Goal: Obtain resource: Download file/media

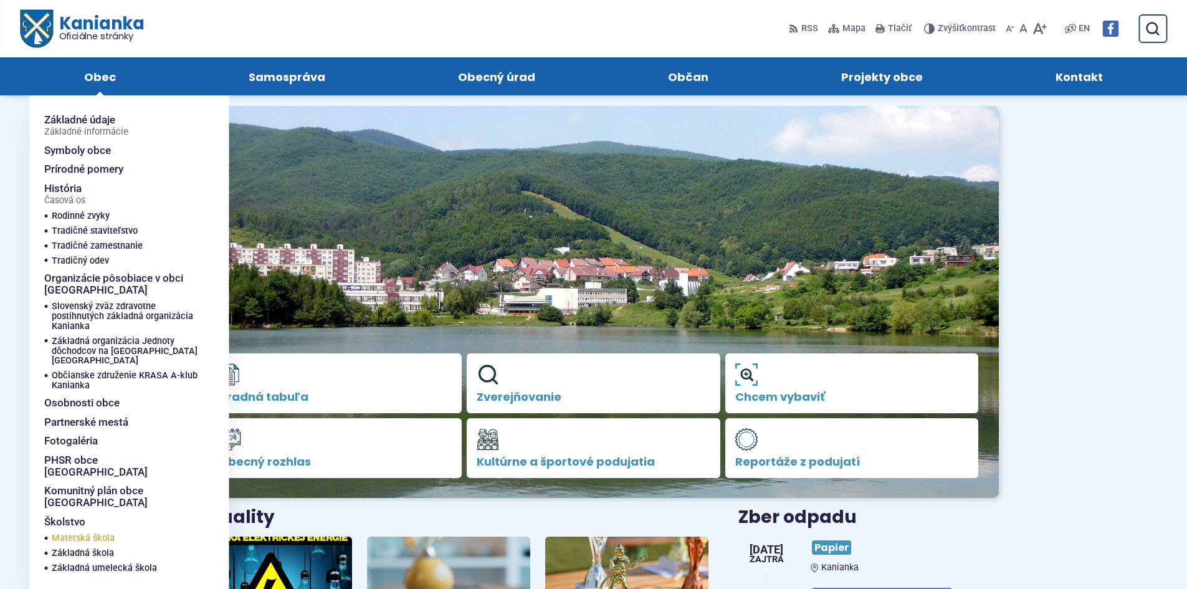
click at [88, 531] on span "Materská škola" at bounding box center [83, 538] width 63 height 15
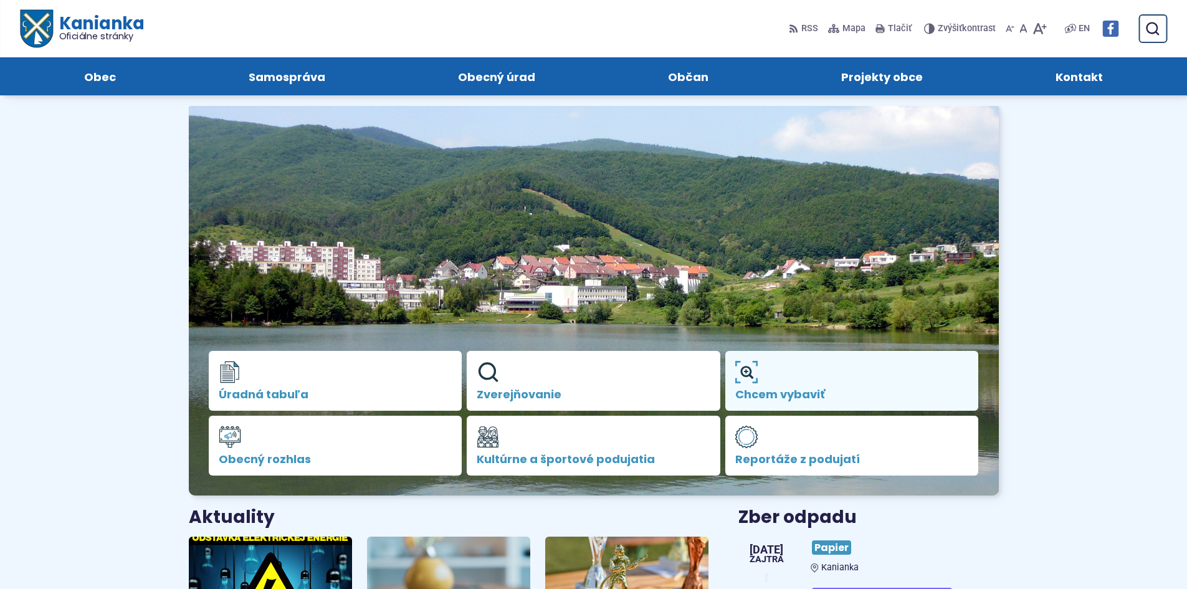
click at [786, 386] on link "Chcem vybaviť" at bounding box center [852, 381] width 254 height 60
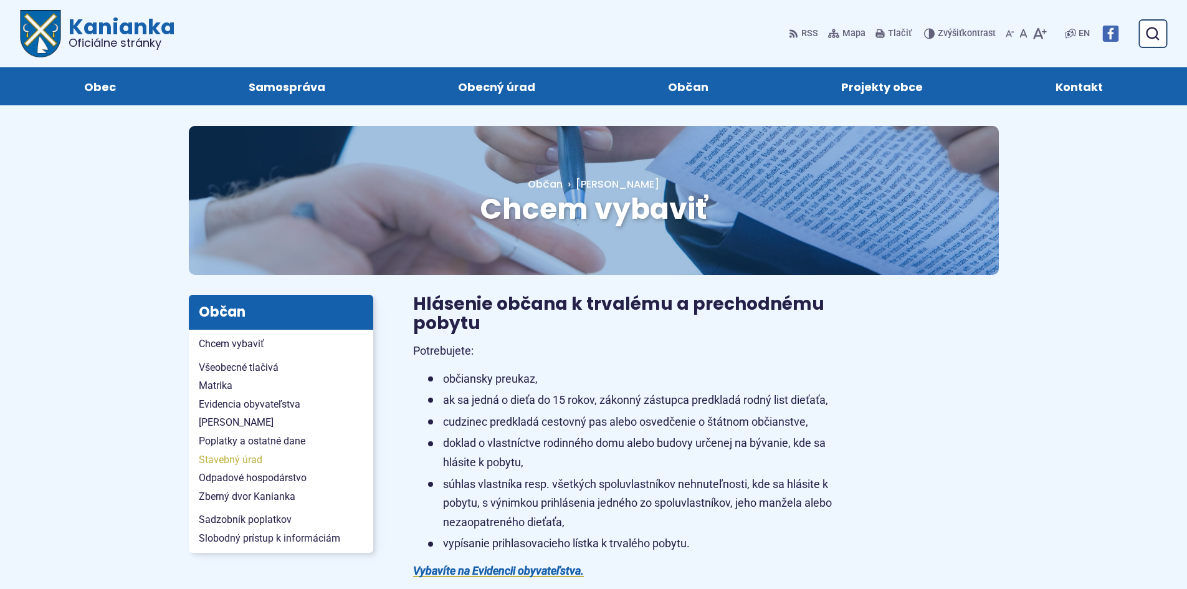
click at [249, 460] on span "Stavebný úrad" at bounding box center [281, 459] width 164 height 19
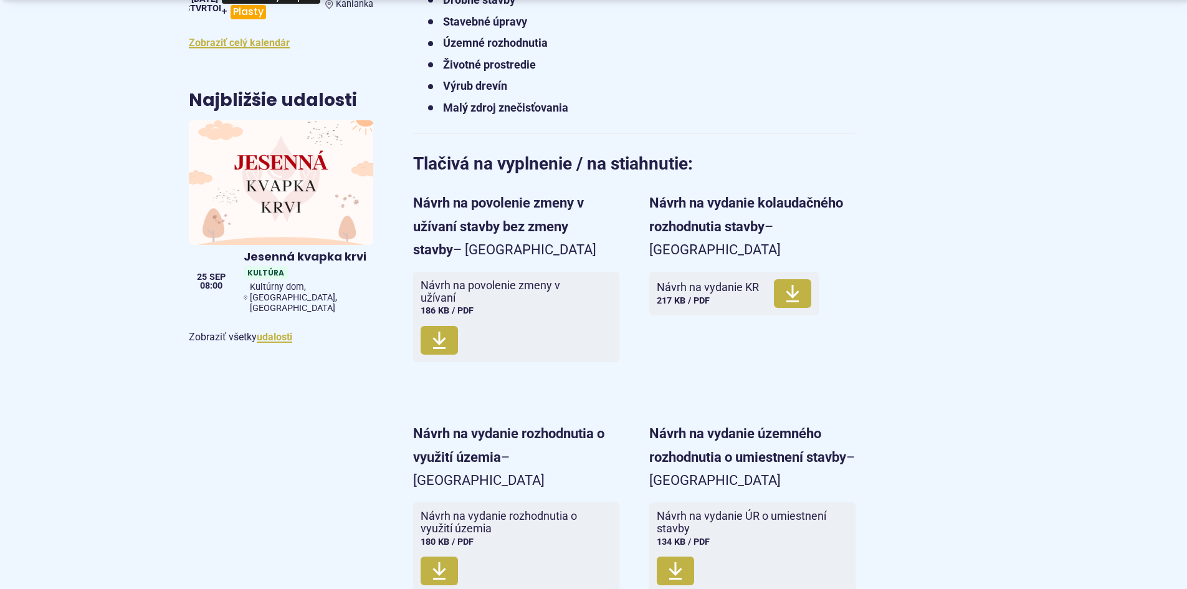
scroll to position [727, 0]
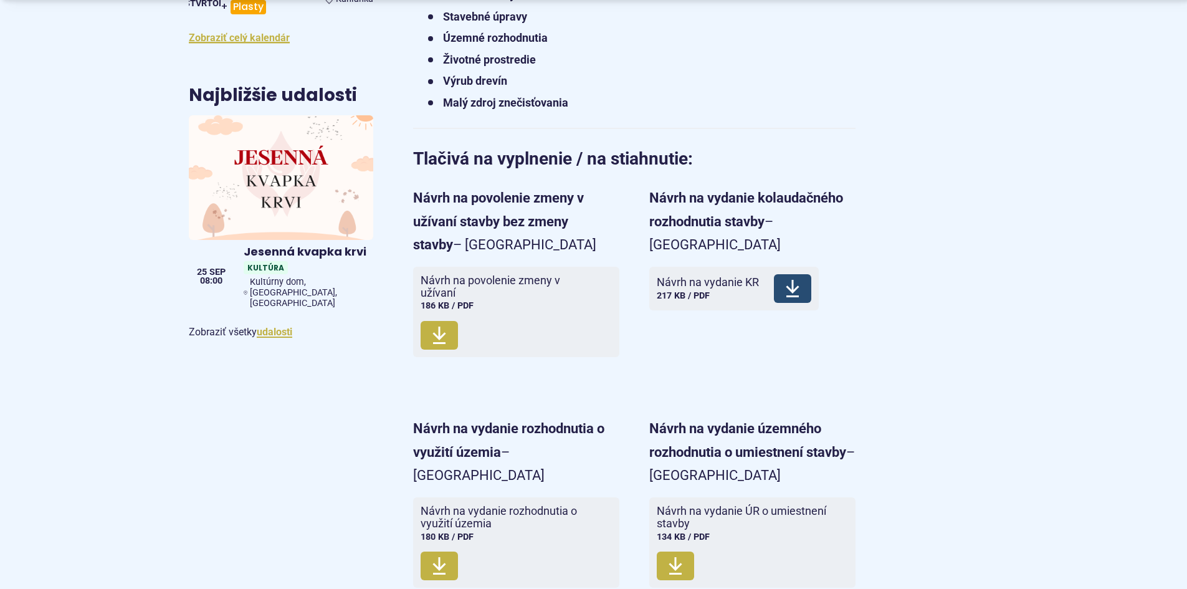
click at [689, 290] on span "Veľkosť a typ súboru 217 KB / PDF" at bounding box center [683, 295] width 53 height 11
